Goal: Browse casually

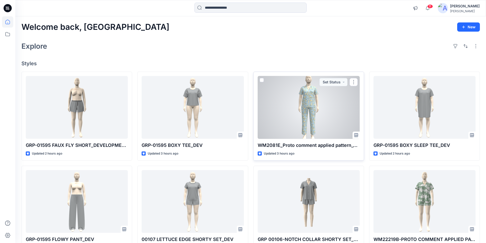
click at [283, 114] on div at bounding box center [309, 107] width 102 height 63
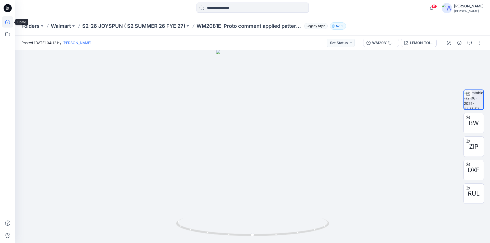
click at [5, 23] on icon at bounding box center [7, 21] width 11 height 11
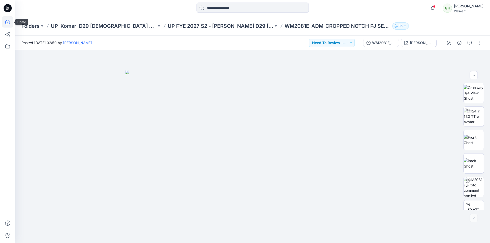
scroll to position [81, 0]
click at [9, 21] on icon at bounding box center [7, 21] width 11 height 11
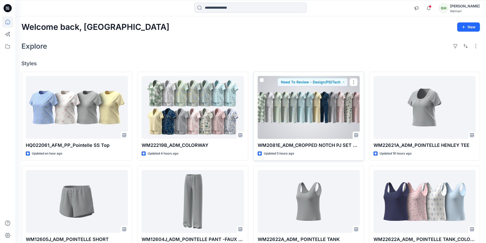
click at [310, 110] on div at bounding box center [309, 107] width 102 height 63
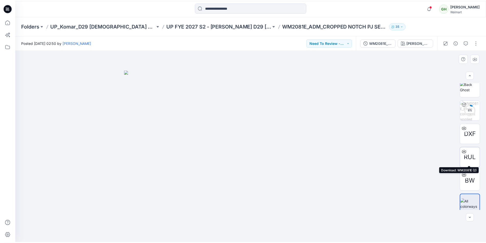
scroll to position [81, 0]
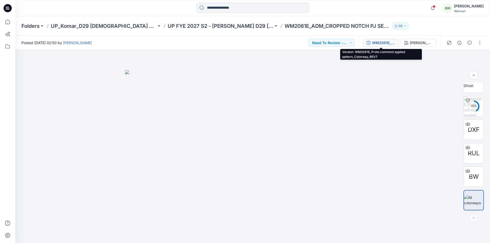
click at [385, 43] on div "WM2081E_Proto comment applied pattern_Colorway_REV7" at bounding box center [383, 43] width 23 height 6
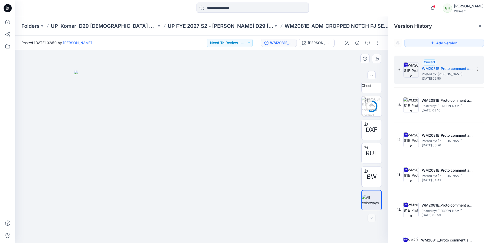
click at [255, 99] on img at bounding box center [201, 156] width 255 height 173
click at [8, 23] on icon at bounding box center [7, 21] width 11 height 11
